Goal: Task Accomplishment & Management: Manage account settings

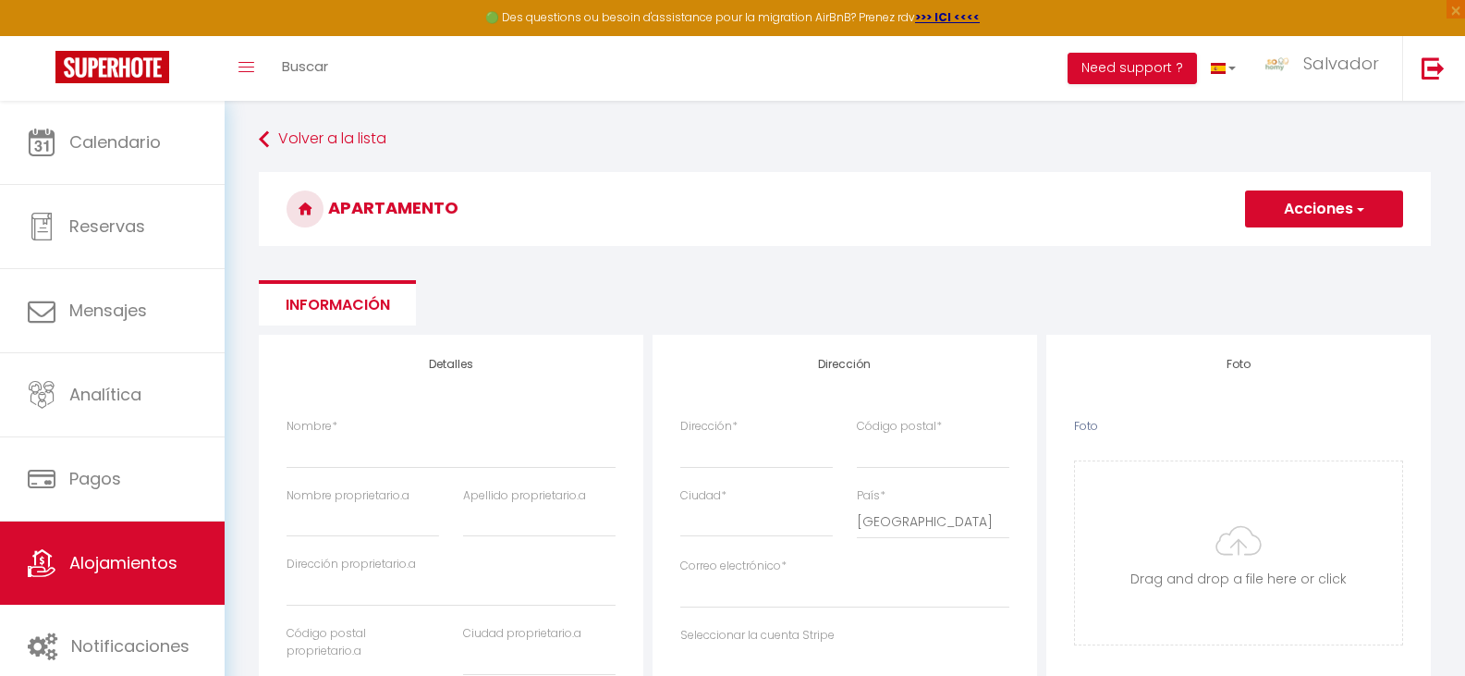
select select "3"
select select "2"
select select "1"
select select "15:00"
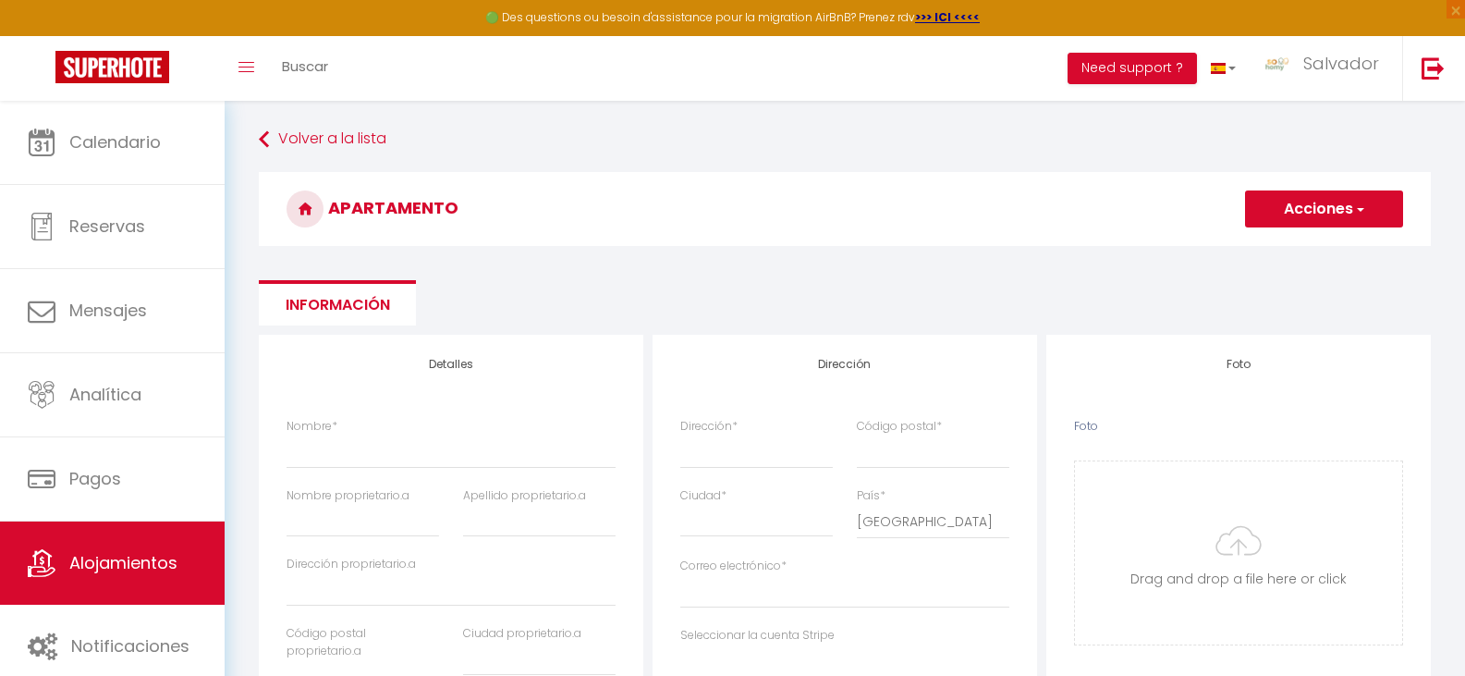
select select "23:45"
select select "11:00"
select select "30"
select select "120"
select select
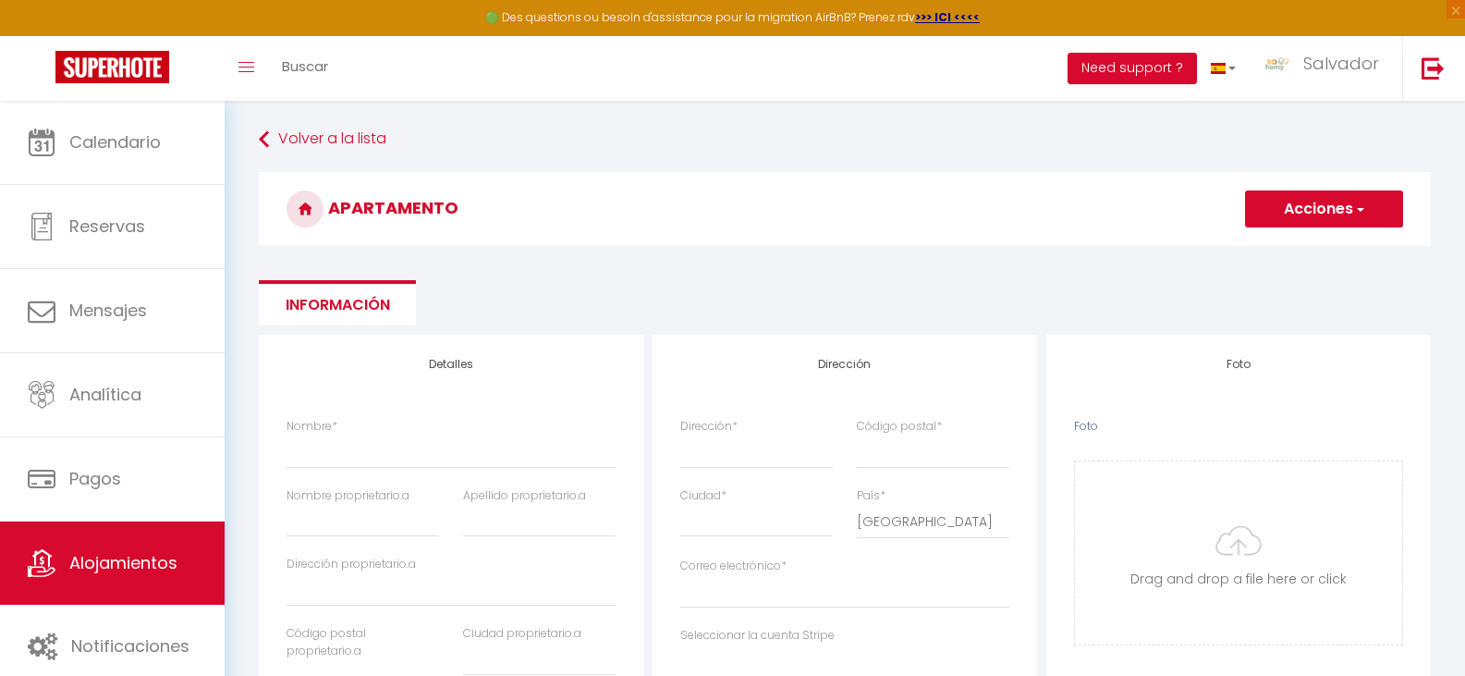
select select "28"
click at [102, 563] on span "Alojamientos" at bounding box center [123, 562] width 108 height 23
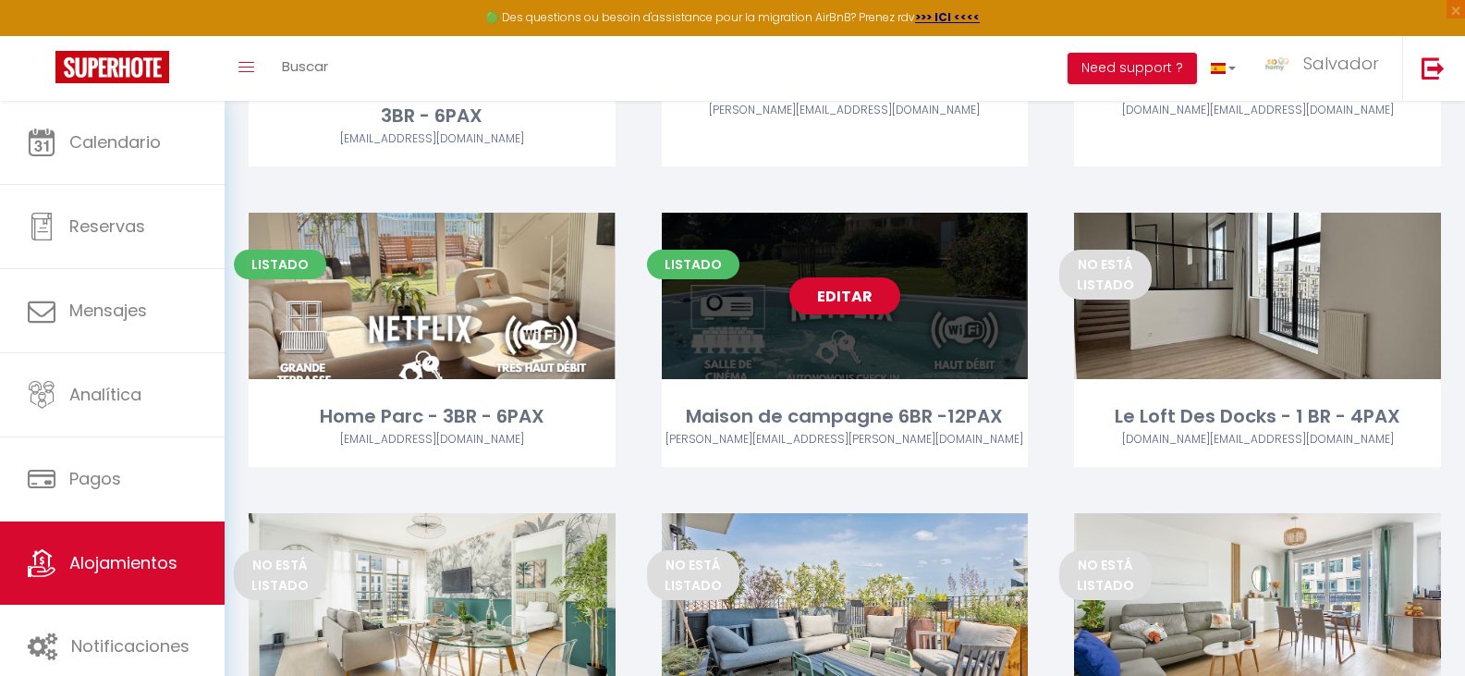
scroll to position [647, 0]
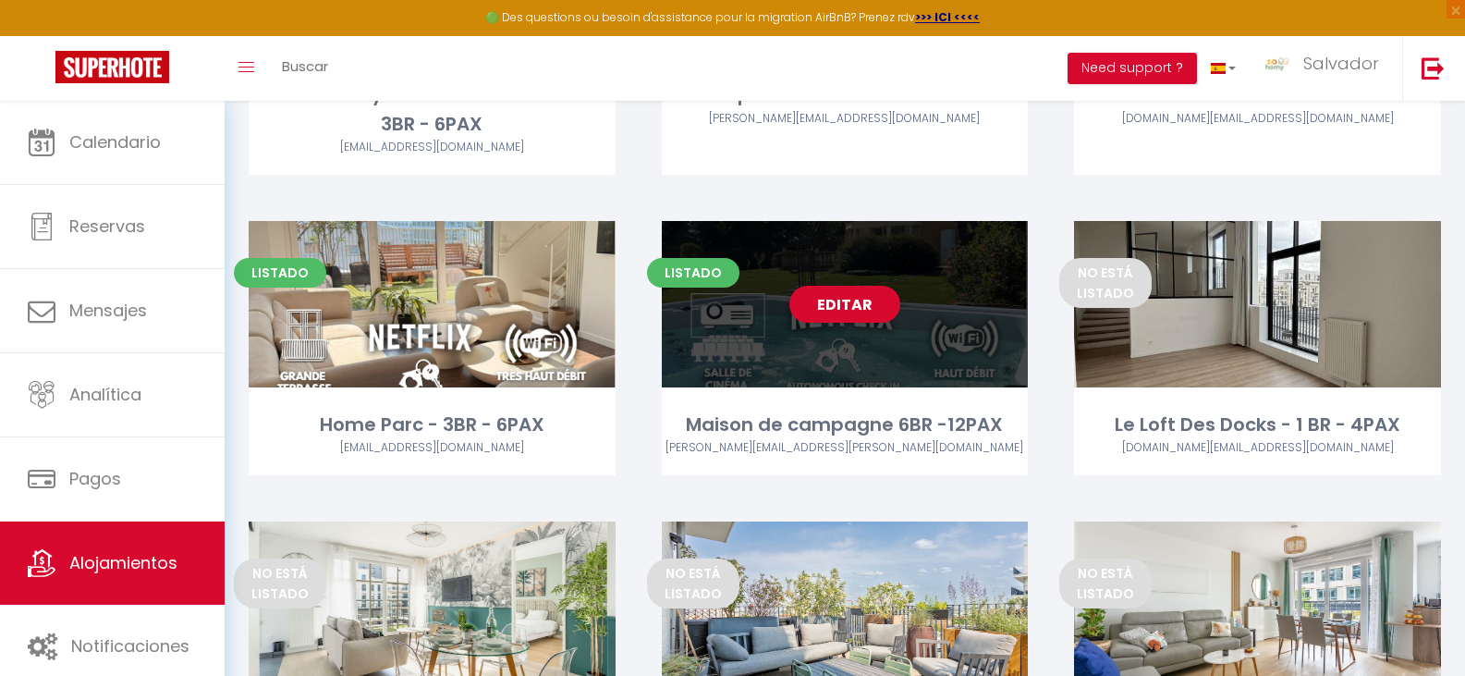
click at [855, 303] on link "Editar" at bounding box center [844, 304] width 111 height 37
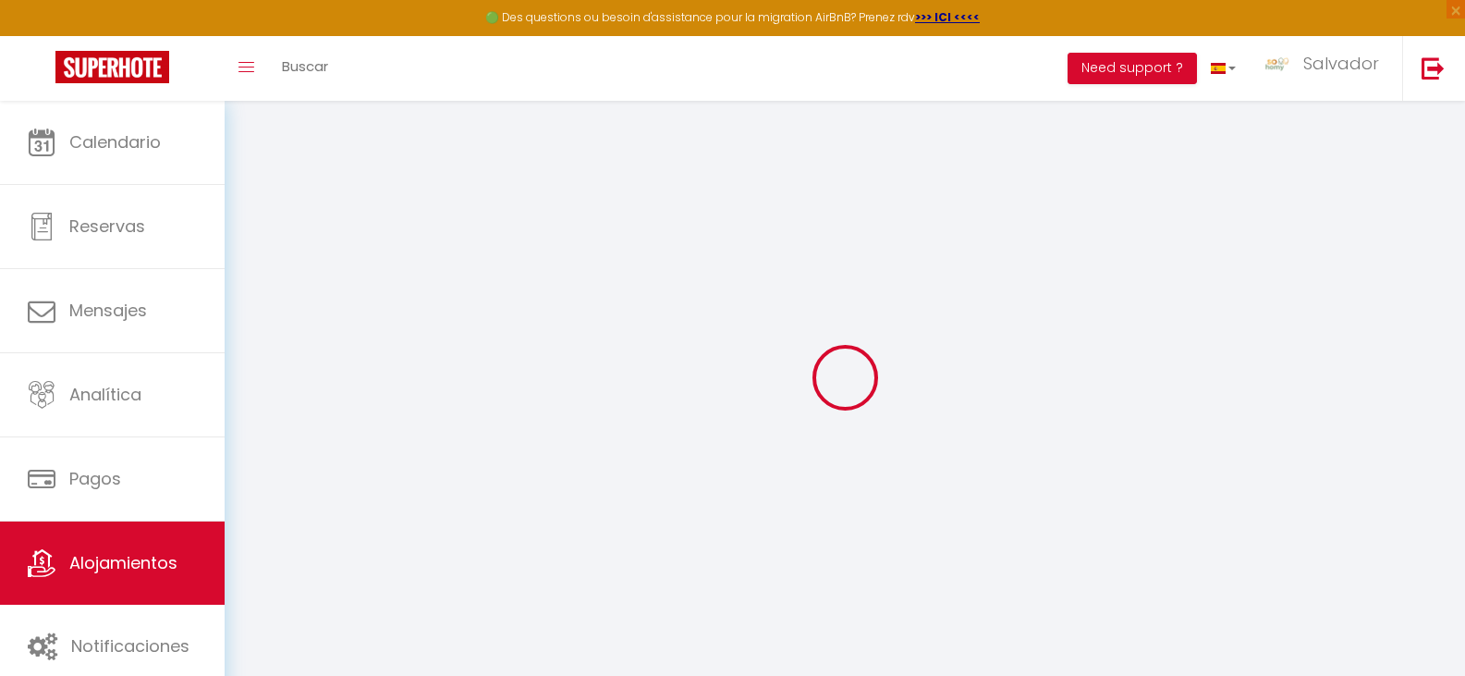
select select "+ 18 %"
select select "+ 35 %"
select select "22707-33768622"
select select
checkbox input "false"
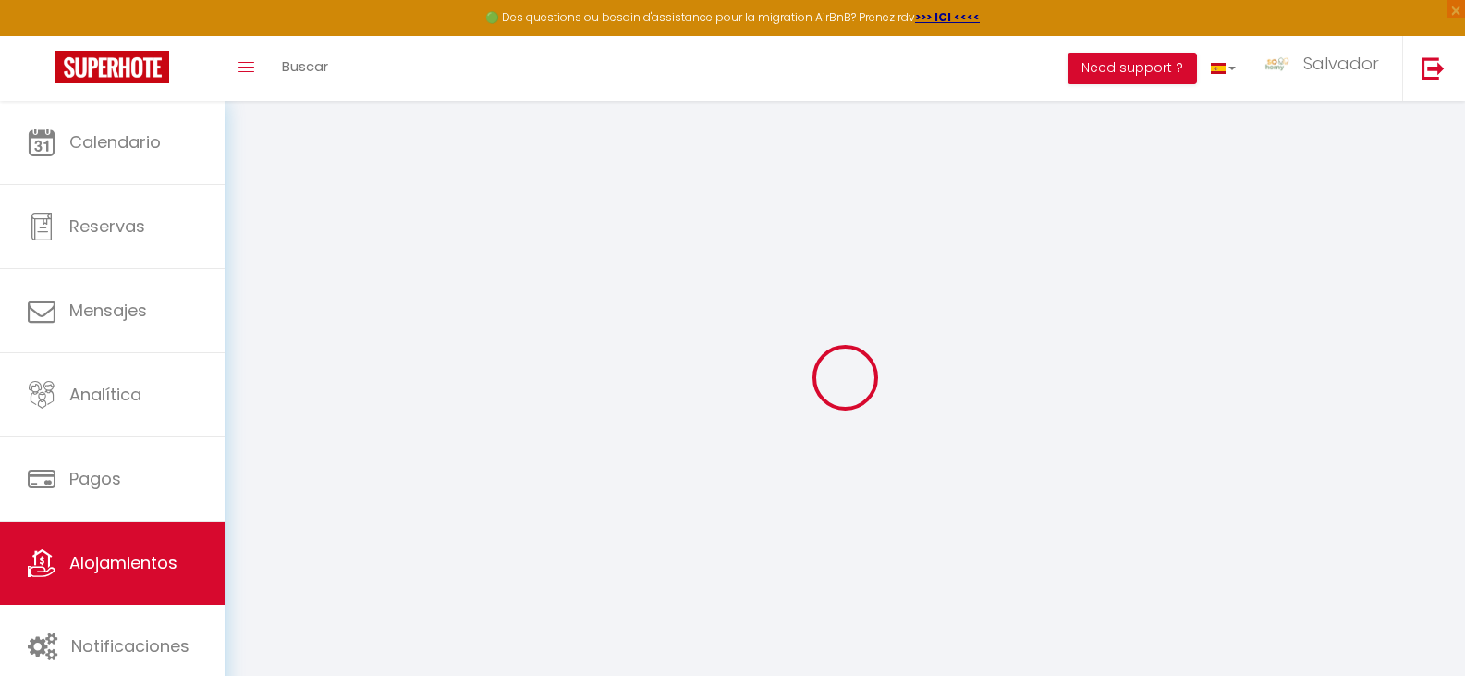
checkbox input "false"
select select
checkbox input "false"
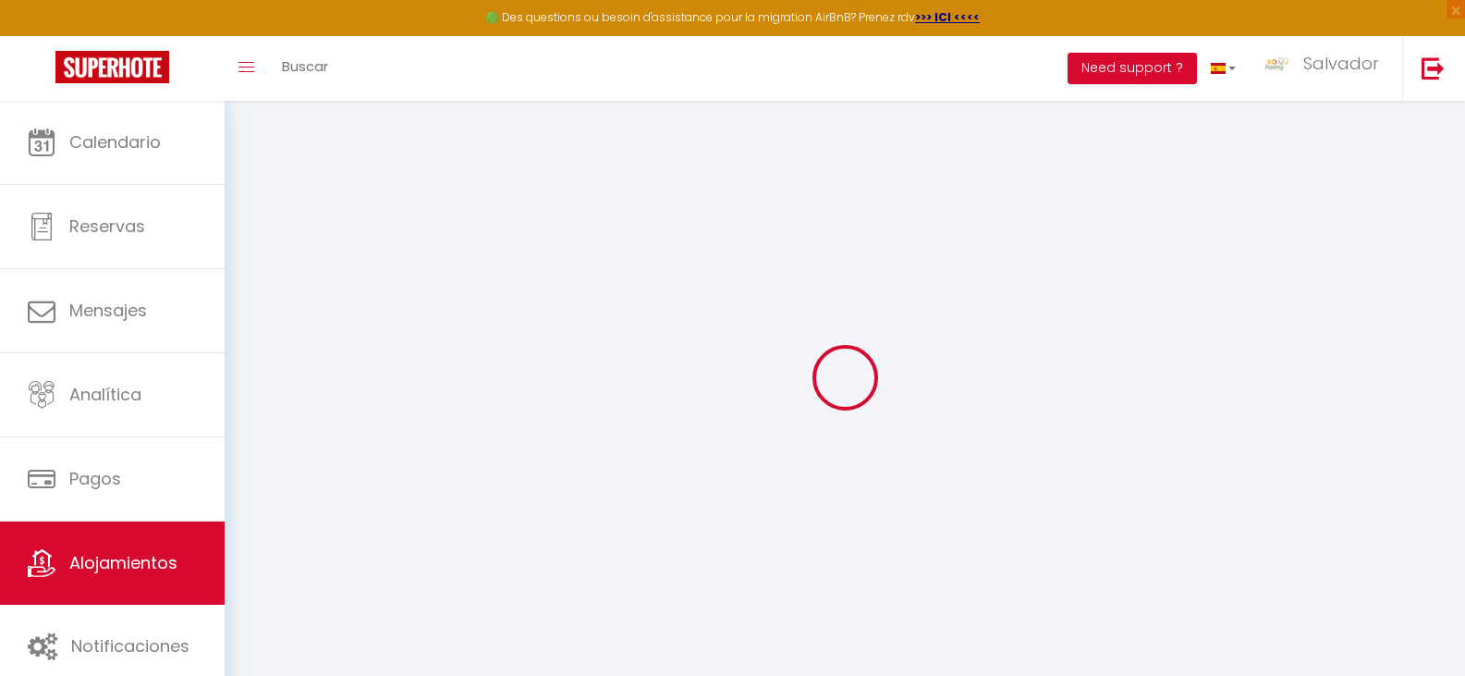
checkbox input "false"
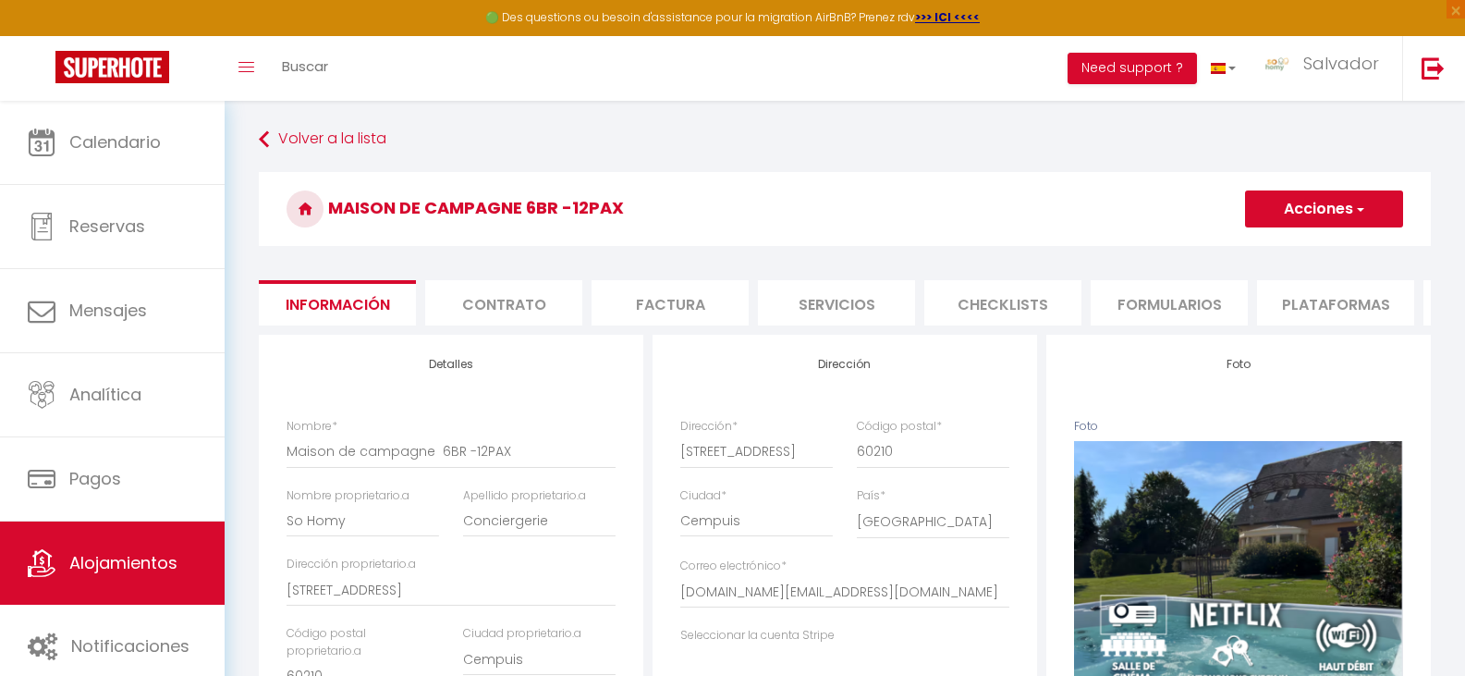
click at [1334, 304] on li "Plataformas" at bounding box center [1335, 302] width 157 height 45
select select
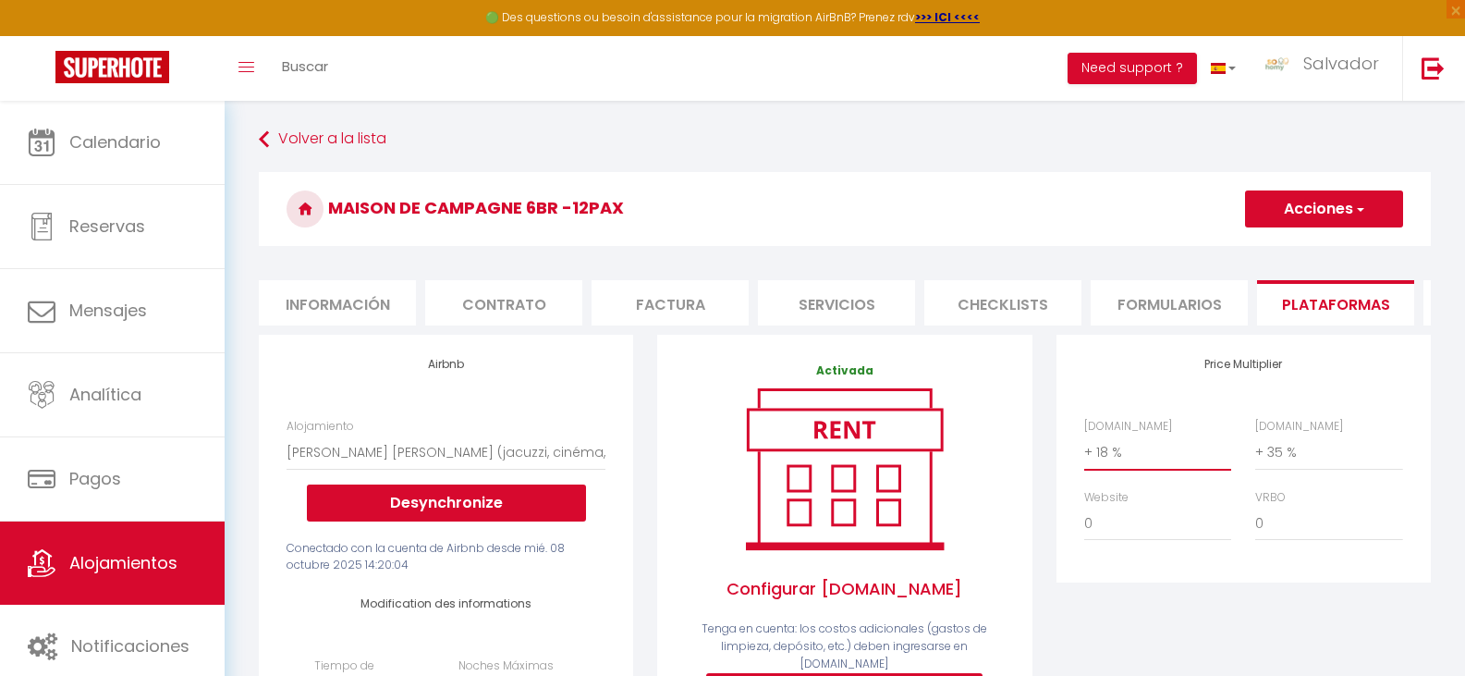
click at [1151, 449] on select "0 + 1 % + 2 % + 3 % + 4 % + 5 % + 6 % + 7 % + 8 % + 9 %" at bounding box center [1157, 451] width 147 height 35
select select "+ 5 %"
click at [1084, 448] on select "0 + 1 % + 2 % + 3 % + 4 % + 5 % + 6 % + 7 % + 8 % + 9 %" at bounding box center [1157, 451] width 147 height 35
select select
click at [1297, 469] on select "0 + 1 % + 2 % + 3 % + 4 % + 5 % + 6 % + 7 % + 8 % + 9 %" at bounding box center [1328, 451] width 147 height 35
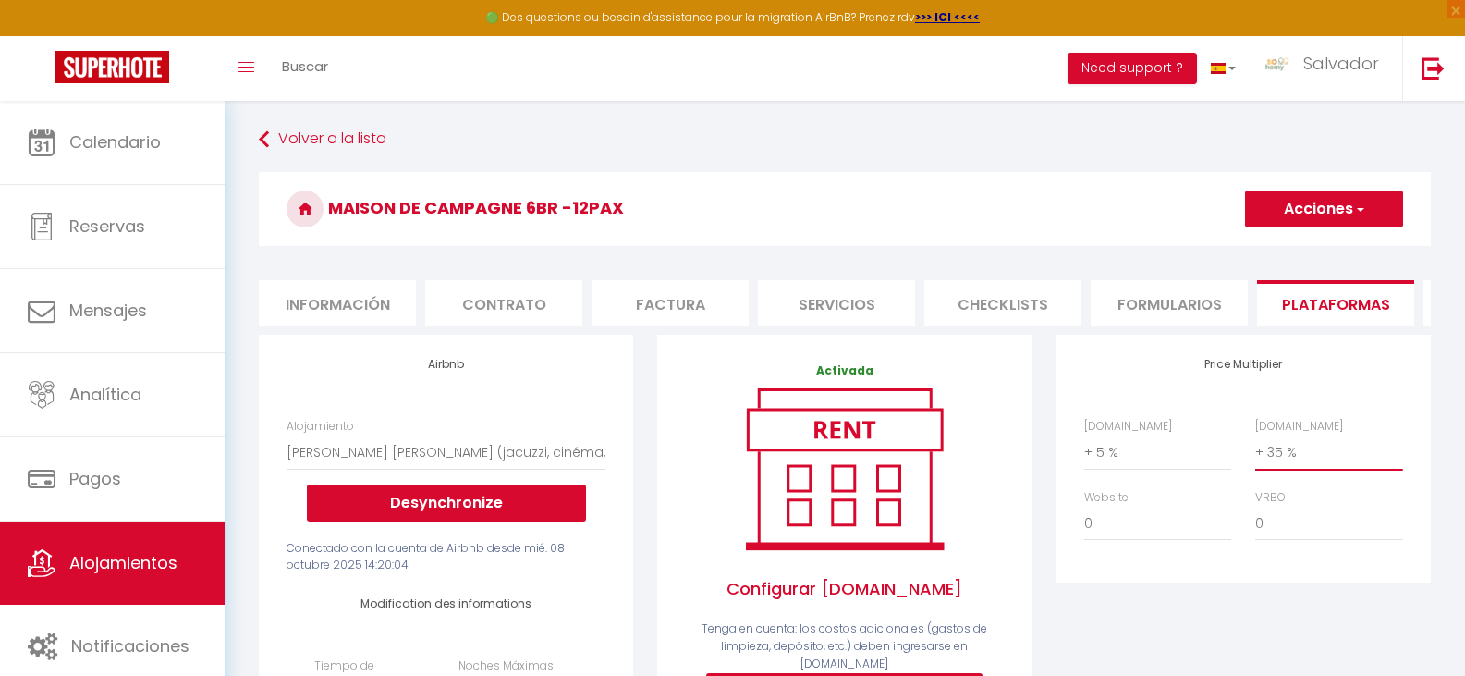
select select "+ 20 %"
click at [1255, 448] on select "0 + 1 % + 2 % + 3 % + 4 % + 5 % + 6 % + 7 % + 8 % + 9 %" at bounding box center [1328, 451] width 147 height 35
select select
click at [1028, 402] on div "Activada Configurar [DOMAIN_NAME] Tenga en cuenta: los costos adicionales (gast…" at bounding box center [844, 563] width 374 height 456
click at [1306, 206] on button "Acciones" at bounding box center [1324, 208] width 158 height 37
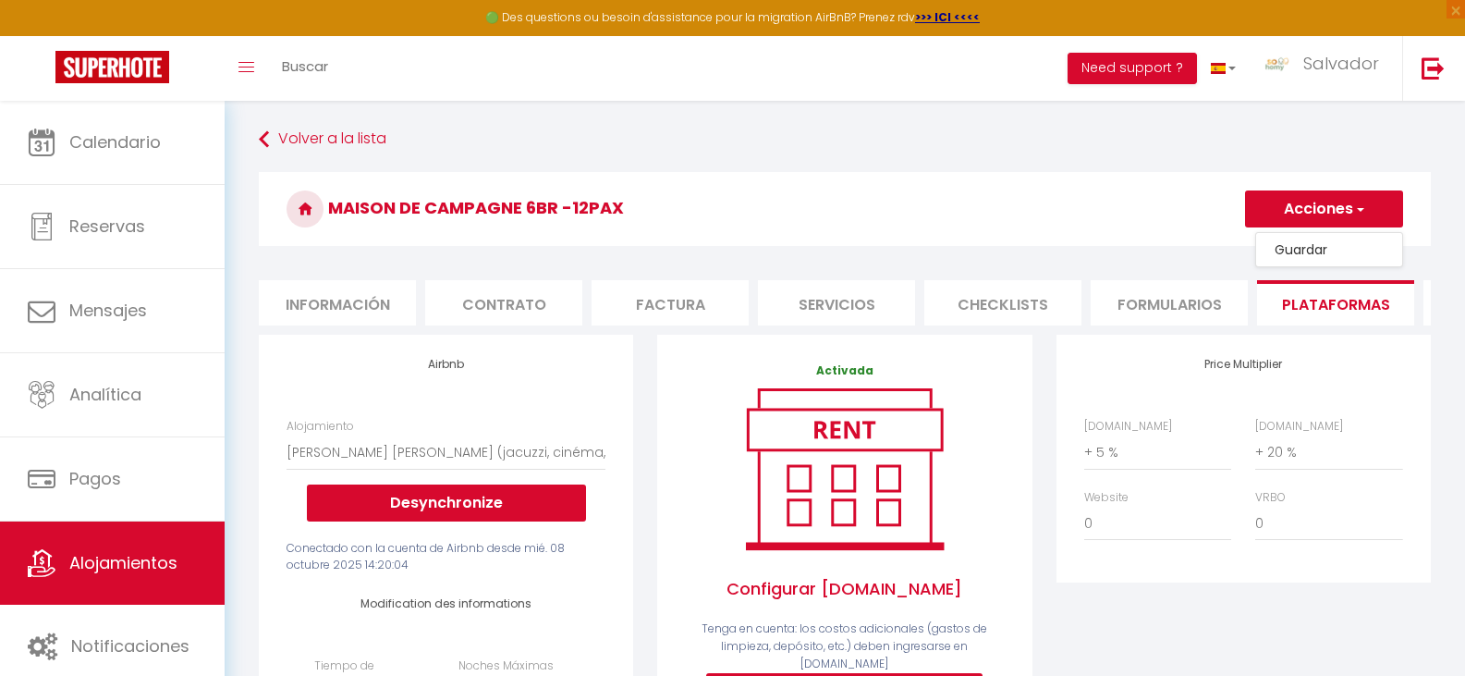
click at [1292, 246] on link "Guardar" at bounding box center [1329, 250] width 146 height 24
select select "1"
select select "EUR"
select select
click at [1113, 467] on select "0 + 1 % + 2 % + 3 % + 4 % + 5 % + 6 % + 7 % + 8 % + 9 %" at bounding box center [1157, 451] width 147 height 35
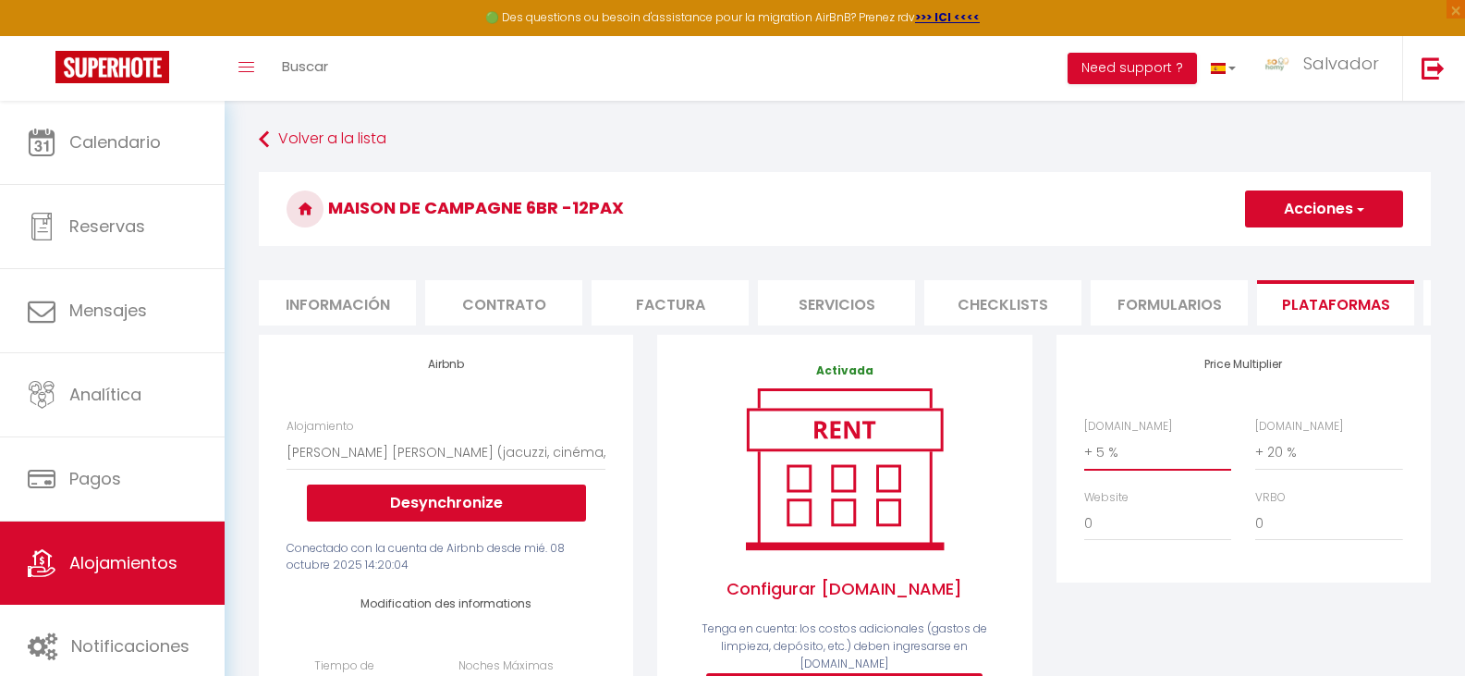
select select "0"
click at [1084, 448] on select "0 + 1 % + 2 % + 3 % + 4 % + 5 % + 6 % + 7 % + 8 % + 9 %" at bounding box center [1157, 451] width 147 height 35
select select
click at [1291, 459] on select "0 + 1 % + 2 % + 3 % + 4 % + 5 % + 6 % + 7 % + 8 % + 9 %" at bounding box center [1328, 451] width 147 height 35
select select "0"
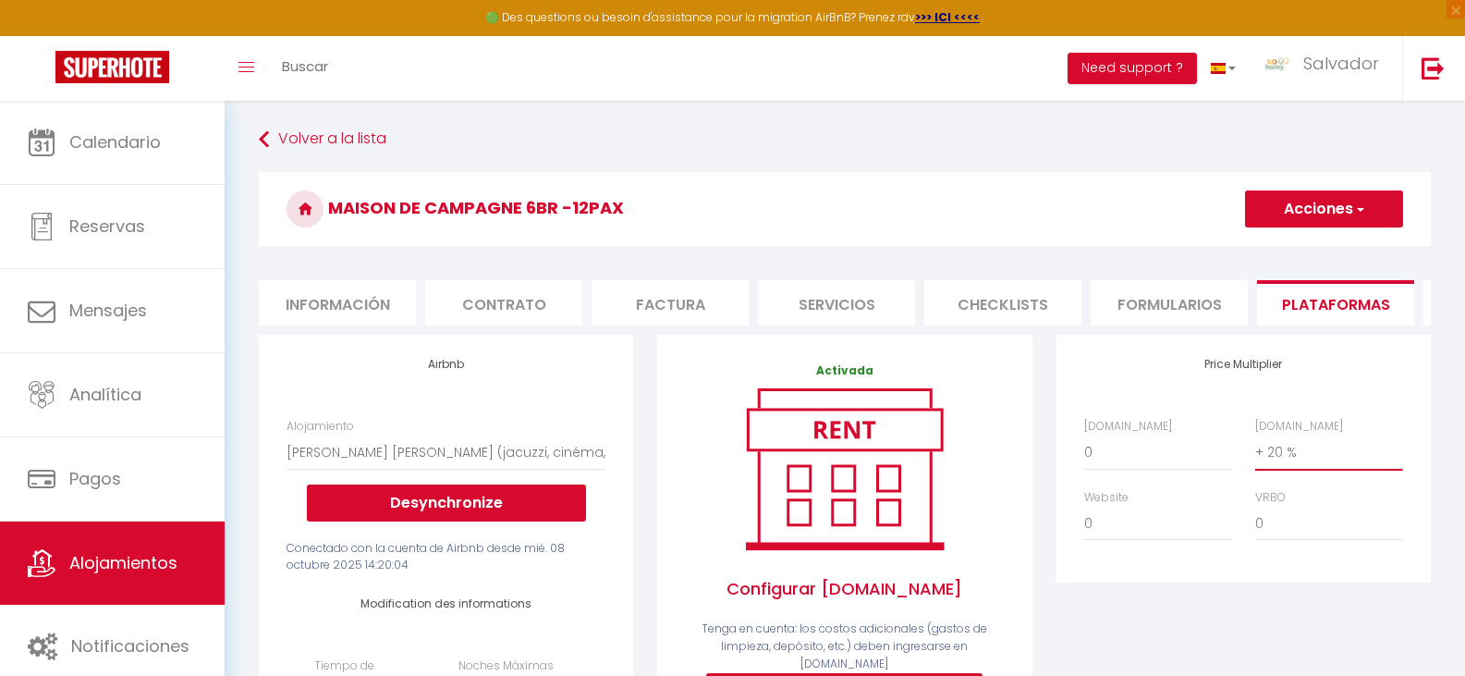
click at [1255, 448] on select "0 + 1 % + 2 % + 3 % + 4 % + 5 % + 6 % + 7 % + 8 % + 9 %" at bounding box center [1328, 451] width 147 height 35
select select
click at [1338, 206] on button "Acciones" at bounding box center [1324, 208] width 158 height 37
click at [1311, 253] on link "Guardar" at bounding box center [1329, 250] width 146 height 24
select select "1"
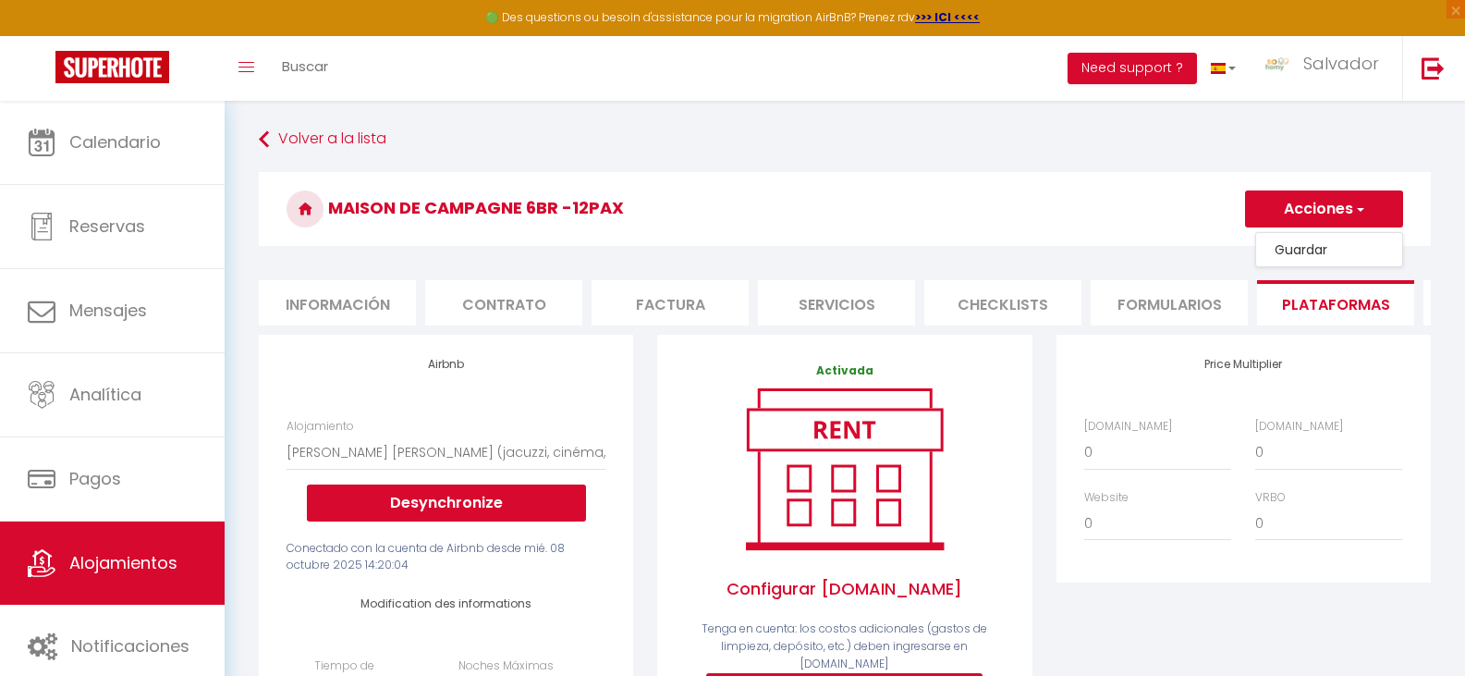
select select "EUR"
select select
